Goal: Transaction & Acquisition: Subscribe to service/newsletter

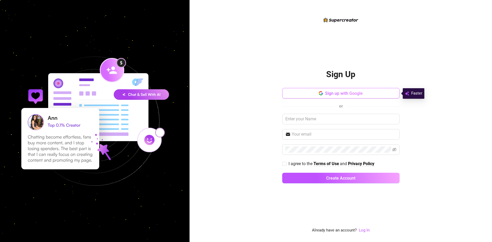
click at [336, 95] on span "Sign up with Google" at bounding box center [344, 93] width 38 height 5
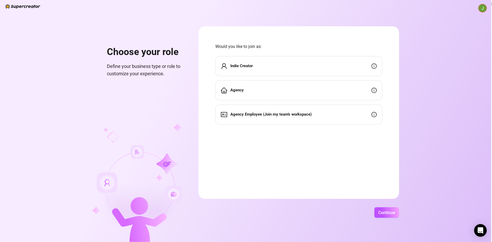
click at [376, 66] on div "Indie Creator" at bounding box center [298, 66] width 167 height 20
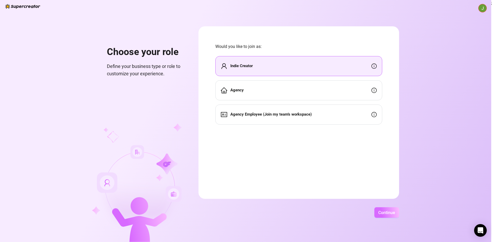
click at [387, 213] on span "Continue" at bounding box center [386, 212] width 17 height 5
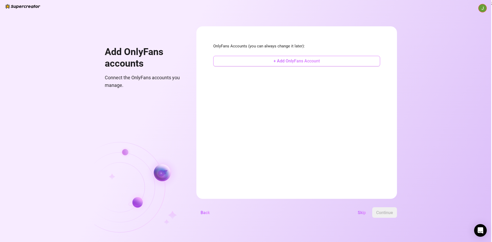
click at [308, 63] on span "+ Add OnlyFans Account" at bounding box center [297, 60] width 46 height 5
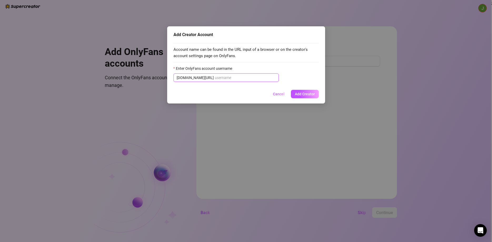
paste input "jerry_newton1"
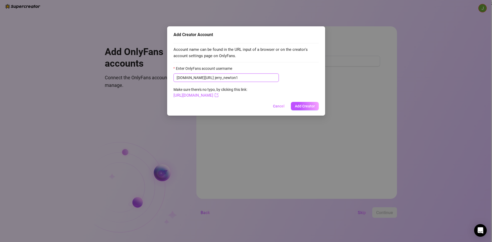
type input "jerry_newton1"
click at [200, 78] on span "[DOMAIN_NAME][URL] jerry_newton1" at bounding box center [225, 77] width 105 height 8
click at [300, 107] on span "Add Creator" at bounding box center [305, 106] width 20 height 4
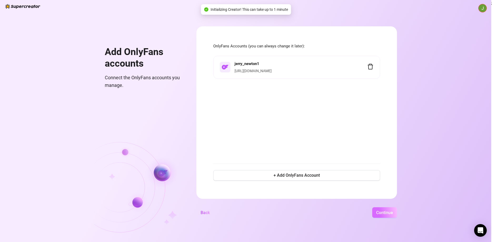
click at [397, 210] on button "Continue" at bounding box center [384, 212] width 25 height 11
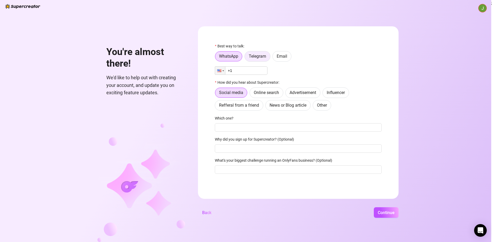
click at [266, 58] on span "Telegram" at bounding box center [257, 56] width 17 height 5
click at [246, 58] on input "Telegram" at bounding box center [246, 58] width 0 height 0
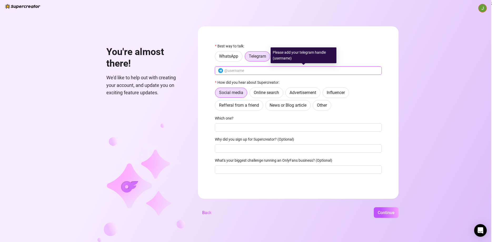
click at [254, 70] on input "text" at bounding box center [301, 71] width 154 height 6
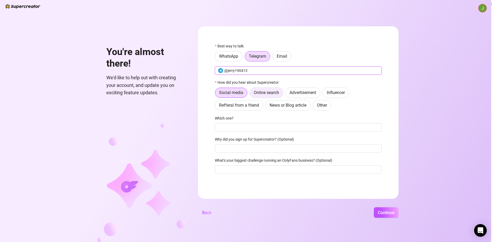
type input "@jerry190413"
click at [275, 89] on label "Online search" at bounding box center [267, 92] width 34 height 11
click at [251, 94] on input "Online search" at bounding box center [251, 94] width 0 height 0
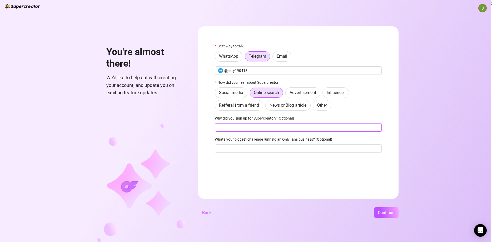
click at [255, 126] on input "Why did you sign up for Supercreator? (Optional)" at bounding box center [298, 127] width 167 height 8
click at [248, 147] on input "What's your biggest challenge running an OnlyFans business? (Optional)" at bounding box center [298, 148] width 167 height 8
type input "Just starting out and need help"
click at [255, 128] on input "Why did you sign up for Supercreator? (Optional)" at bounding box center [298, 127] width 167 height 8
type input "Best one out there for this"
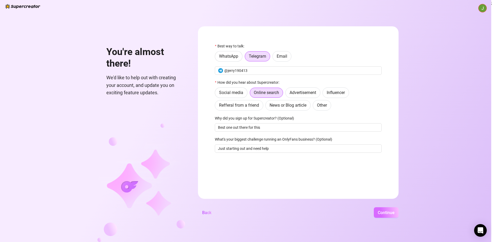
click at [387, 212] on span "Continue" at bounding box center [386, 212] width 17 height 5
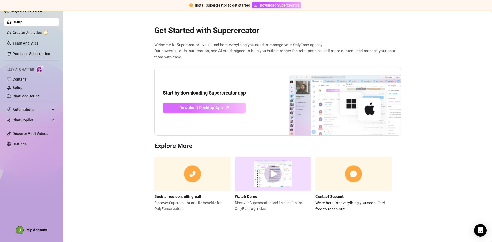
click at [211, 108] on span "Download Desktop App" at bounding box center [201, 108] width 44 height 7
click at [21, 79] on link "Content" at bounding box center [19, 79] width 13 height 4
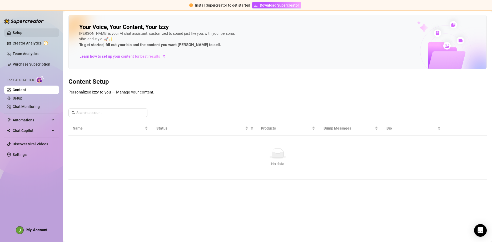
click at [19, 32] on link "Setup" at bounding box center [18, 33] width 10 height 4
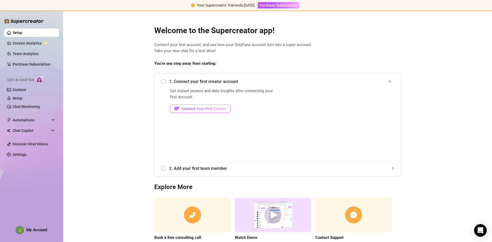
click at [181, 107] on button "Connect Your First Creator" at bounding box center [200, 109] width 60 height 8
click at [26, 89] on link "Content" at bounding box center [19, 90] width 13 height 4
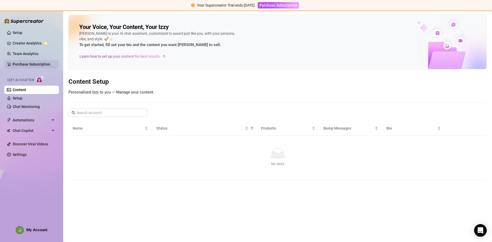
click at [33, 63] on link "Purchase Subscription" at bounding box center [32, 64] width 38 height 4
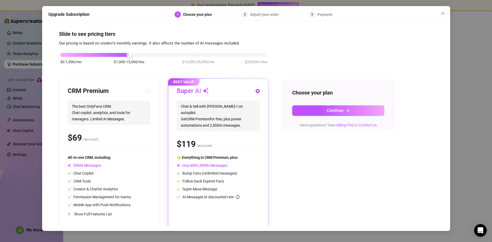
click at [107, 131] on div "CRM Premium The best OnlyFans CRM. Chat copilot, analytics, and tools for manag…" at bounding box center [109, 118] width 83 height 63
radio input "true"
radio input "false"
click at [191, 125] on div "Super AI Chat & Sell with Izzy on autopilot. Get CRM Premium for free, plus pow…" at bounding box center [218, 118] width 83 height 63
radio input "false"
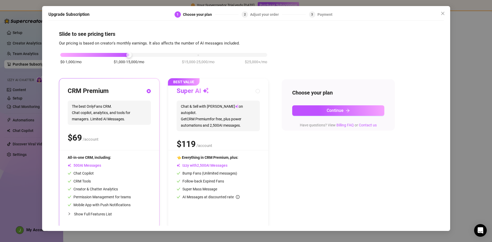
radio input "true"
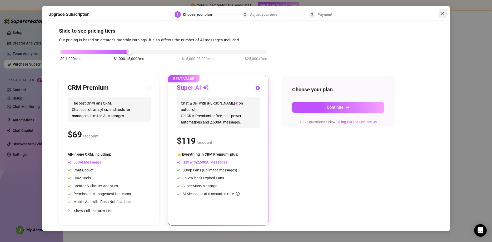
click at [440, 14] on span "Close" at bounding box center [443, 13] width 8 height 4
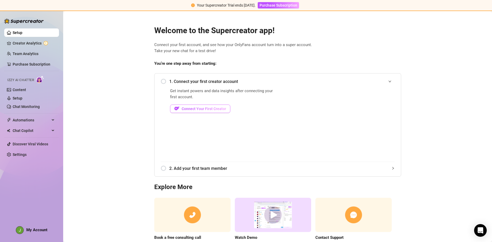
click at [193, 107] on span "Connect Your First Creator" at bounding box center [204, 109] width 44 height 4
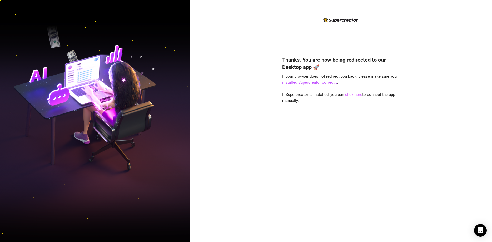
click at [350, 94] on link "click here" at bounding box center [353, 94] width 17 height 5
